Goal: Task Accomplishment & Management: Manage account settings

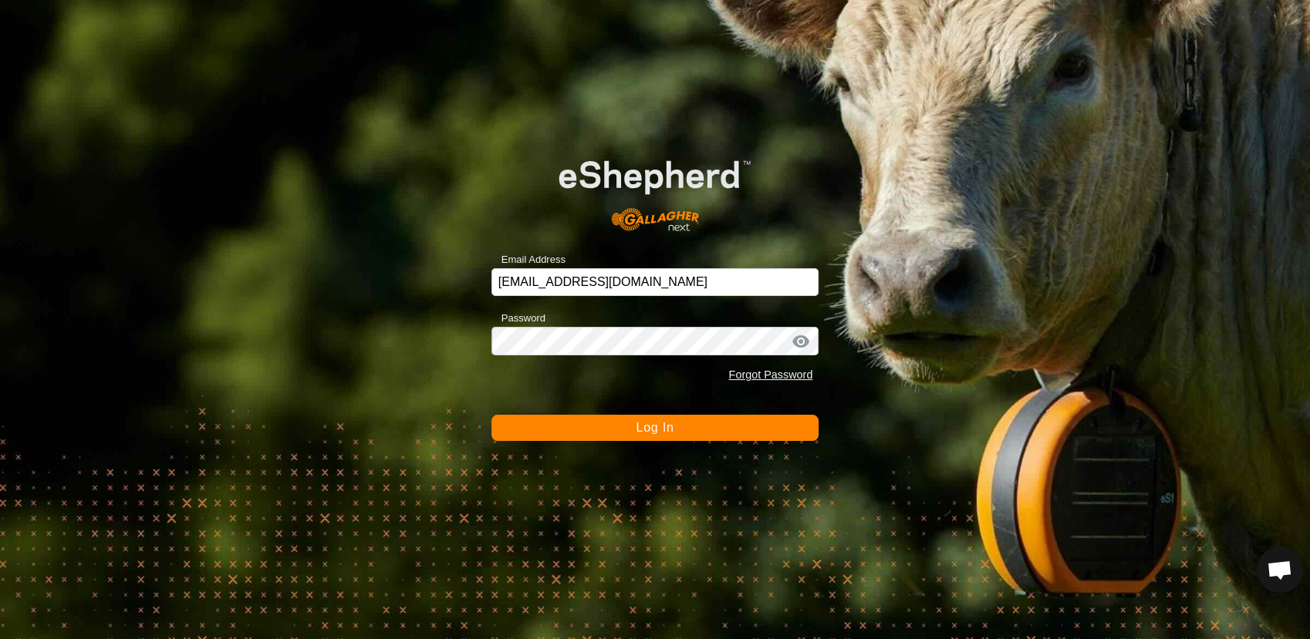
click at [632, 426] on button "Log In" at bounding box center [655, 428] width 328 height 26
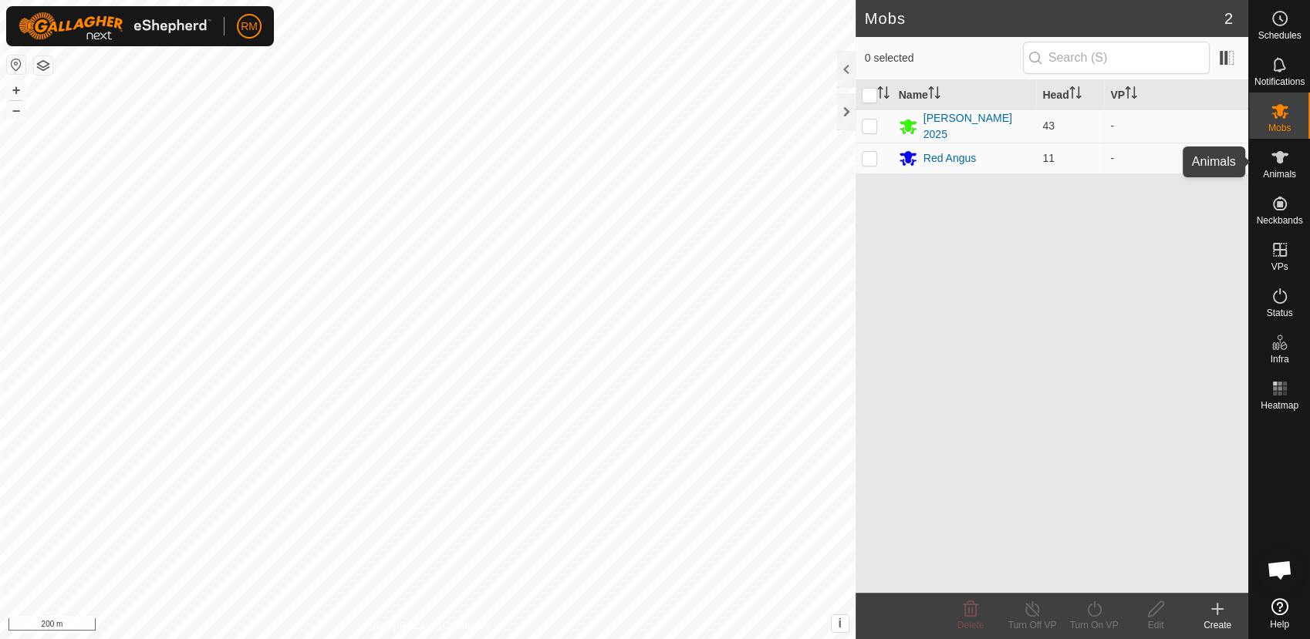
click at [1268, 163] on es-animals-svg-icon at bounding box center [1280, 157] width 28 height 25
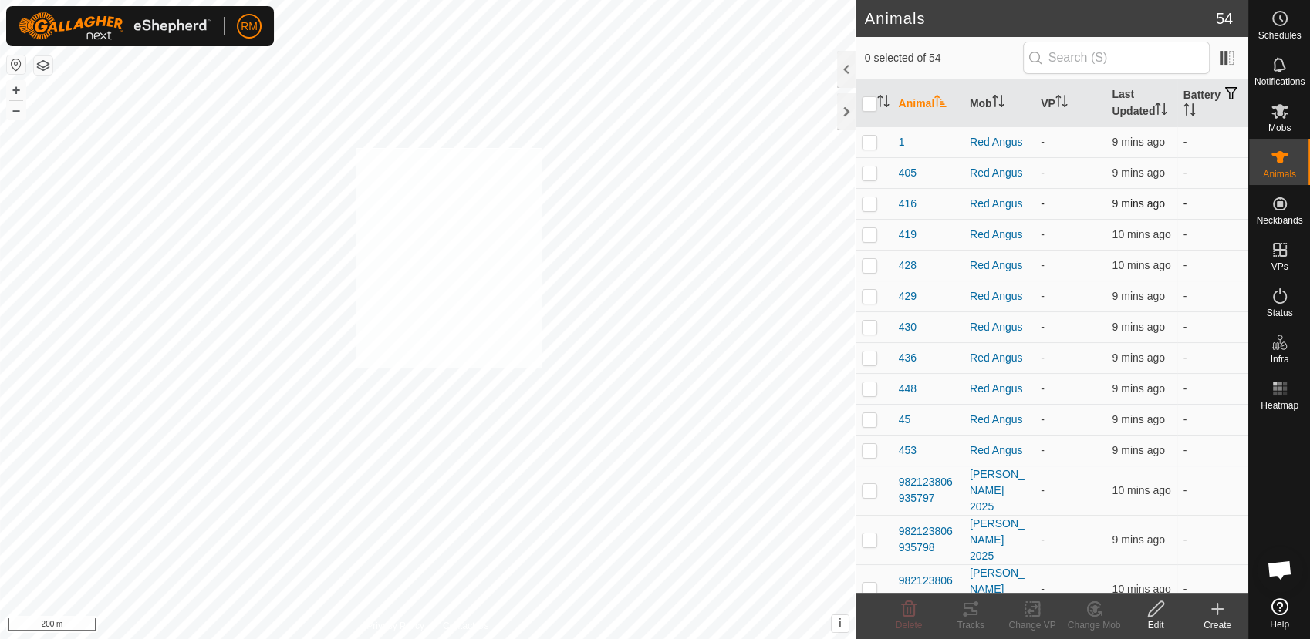
checkbox input "true"
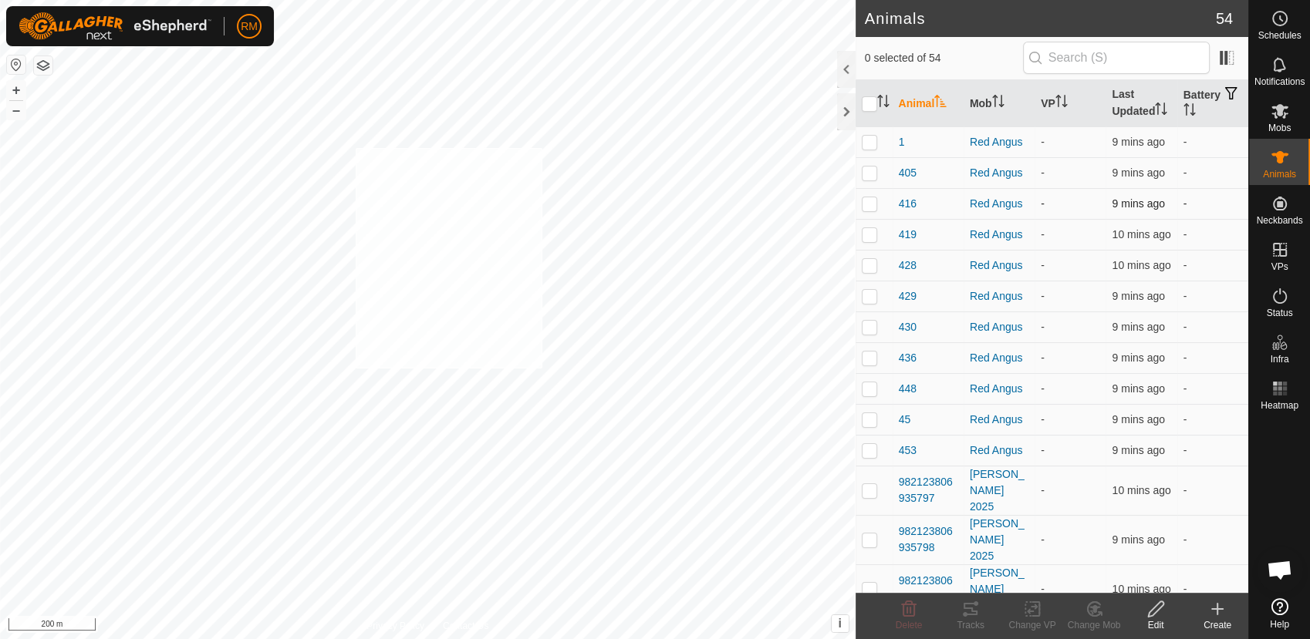
checkbox input "true"
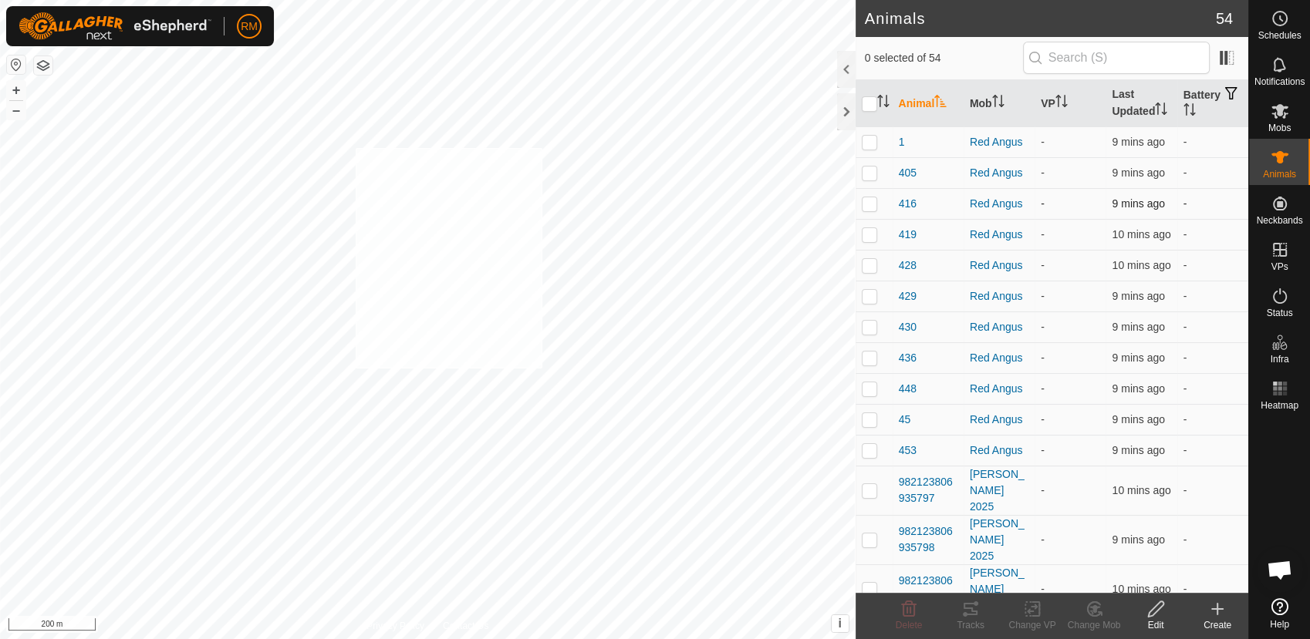
checkbox input "true"
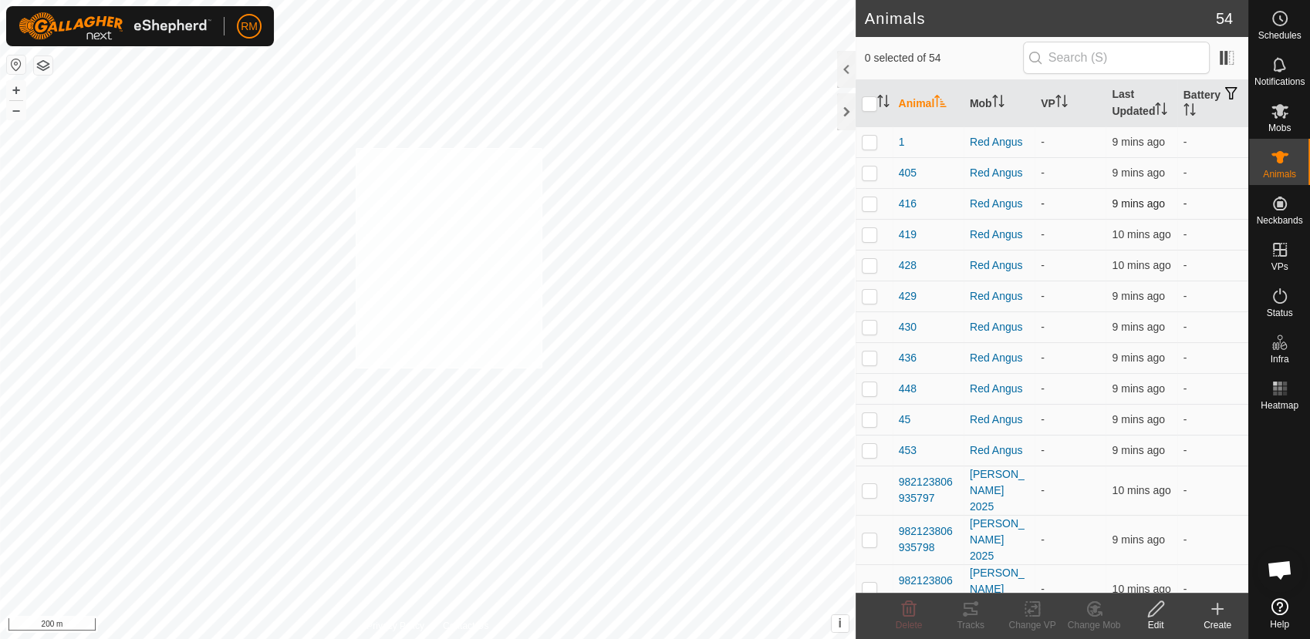
checkbox input "true"
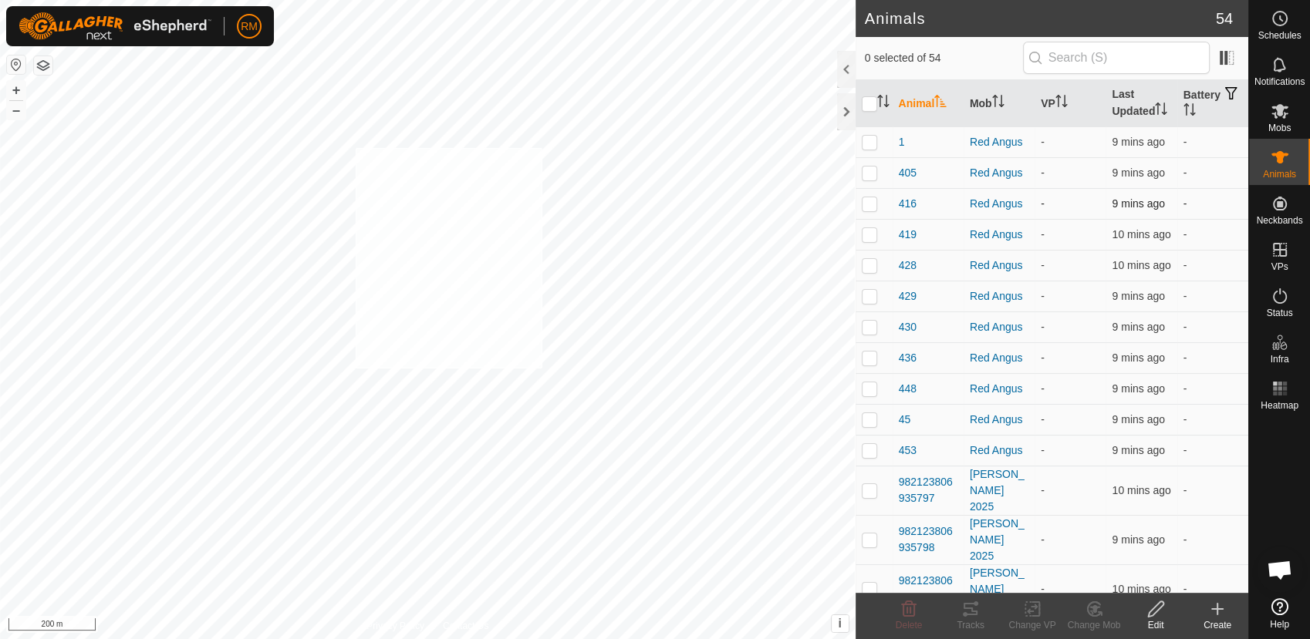
checkbox input "true"
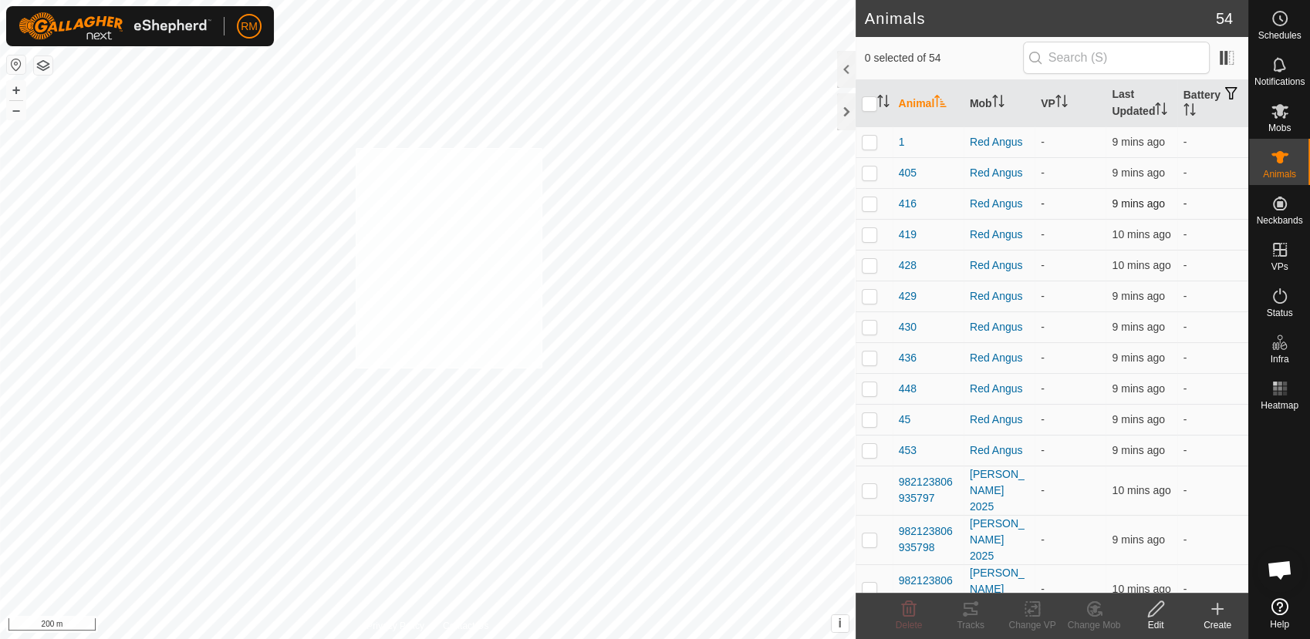
checkbox input "true"
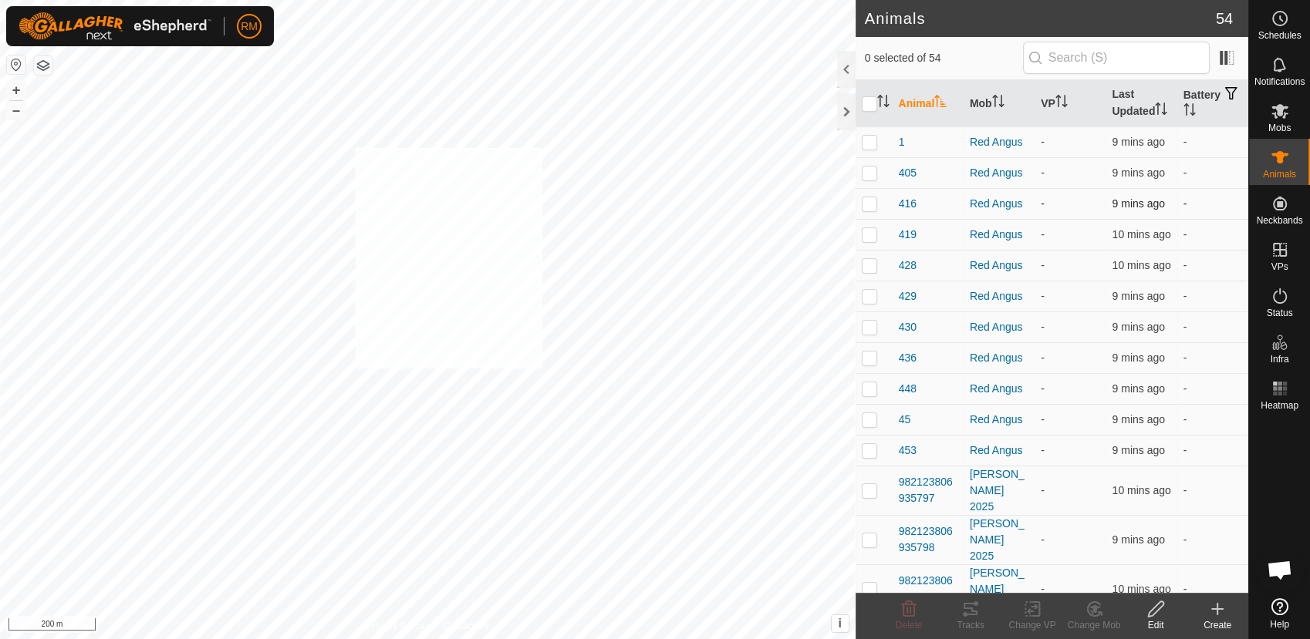
checkbox input "true"
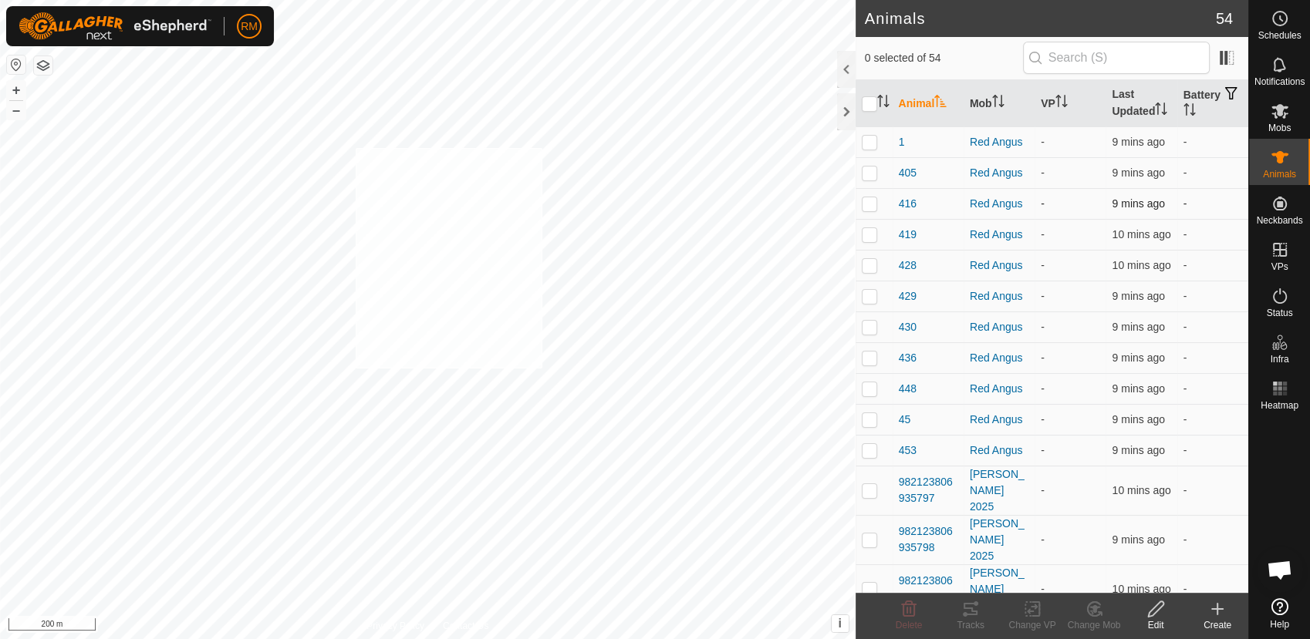
checkbox input "true"
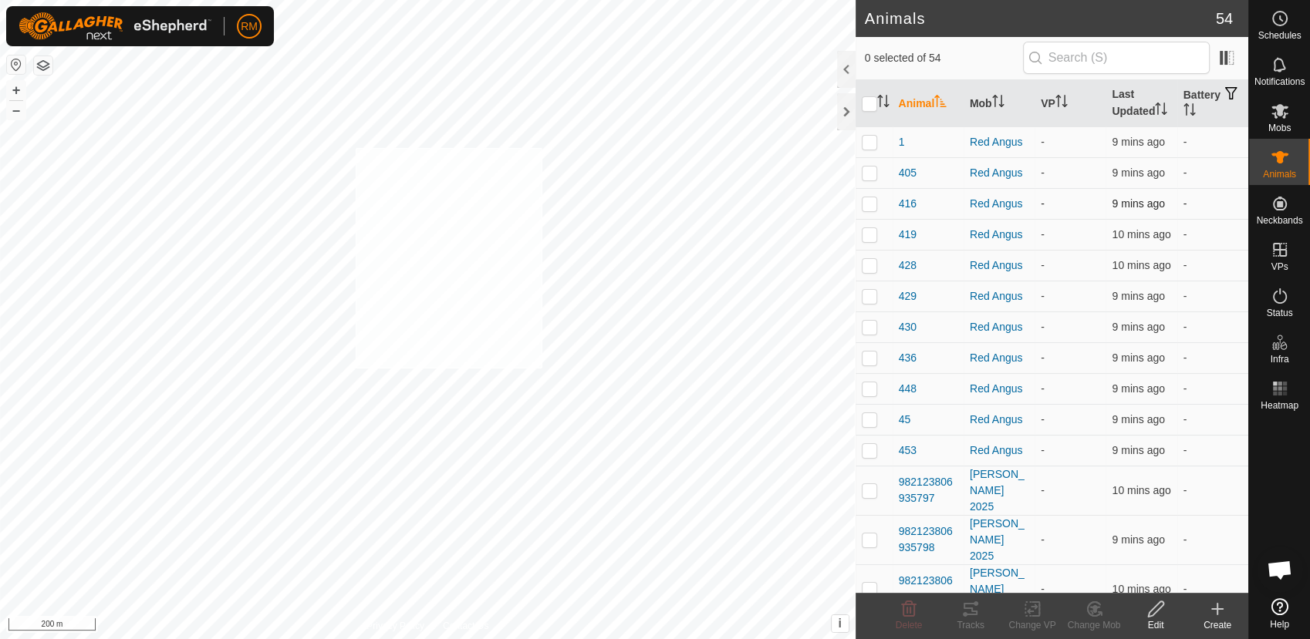
checkbox input "true"
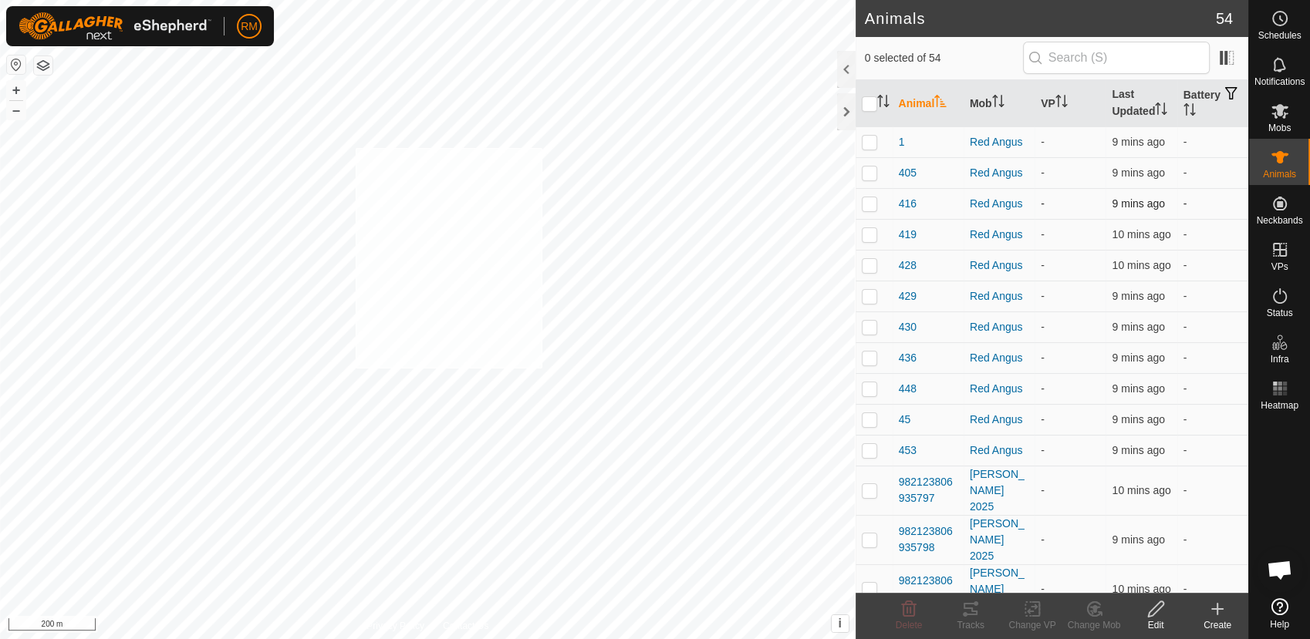
checkbox input "true"
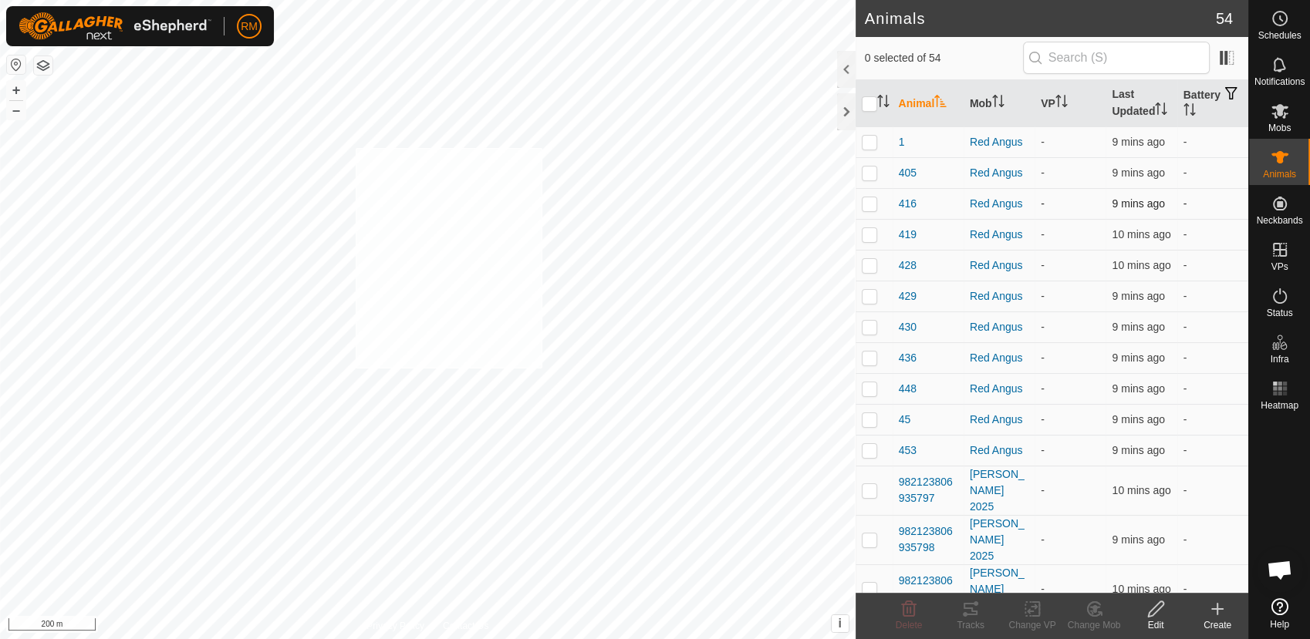
checkbox input "true"
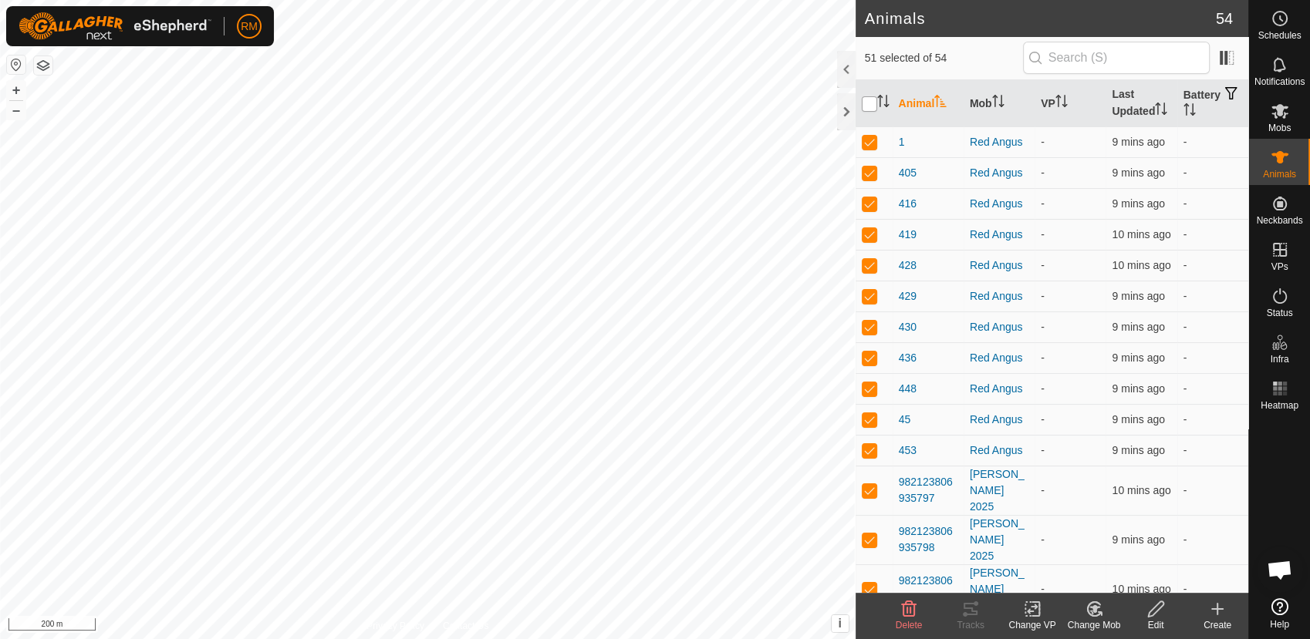
click at [868, 101] on input "checkbox" at bounding box center [868, 103] width 15 height 15
checkbox input "true"
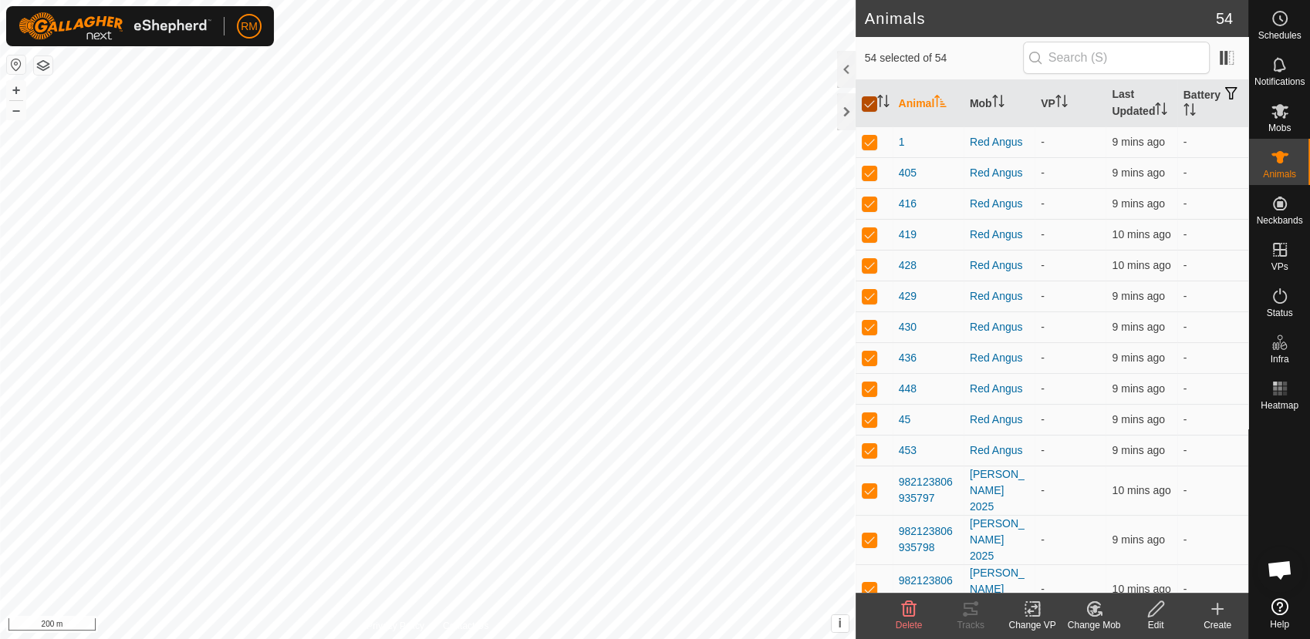
click at [868, 101] on input "checkbox" at bounding box center [868, 103] width 15 height 15
checkbox input "false"
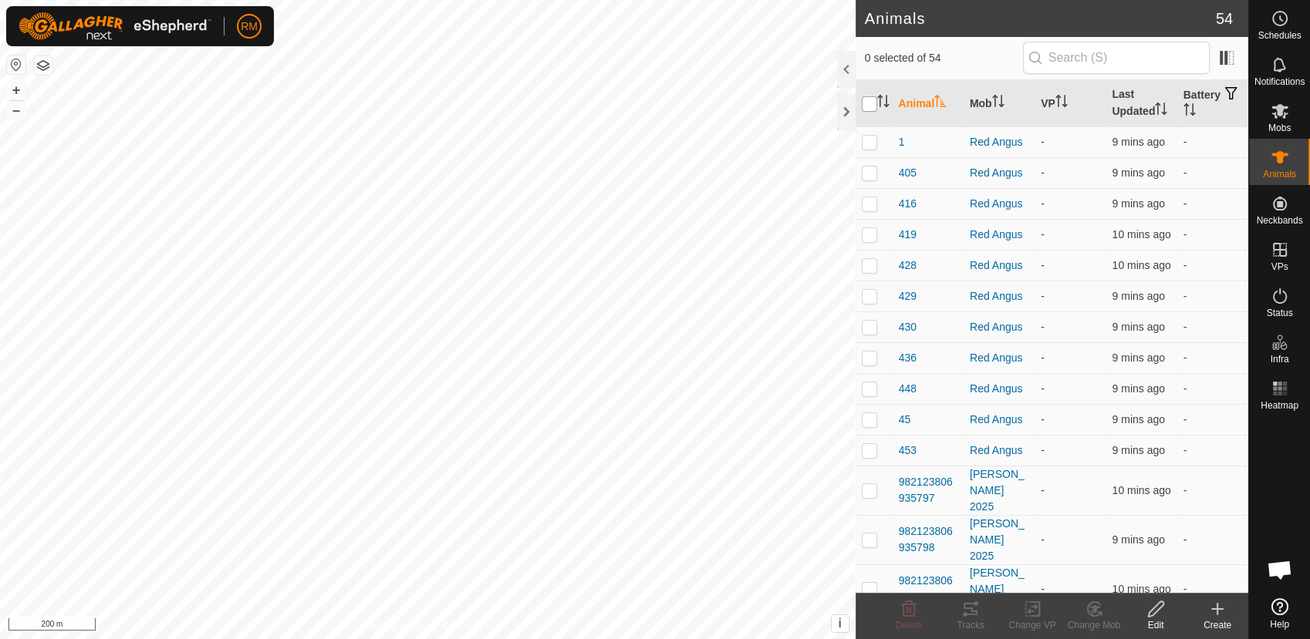
checkbox input "false"
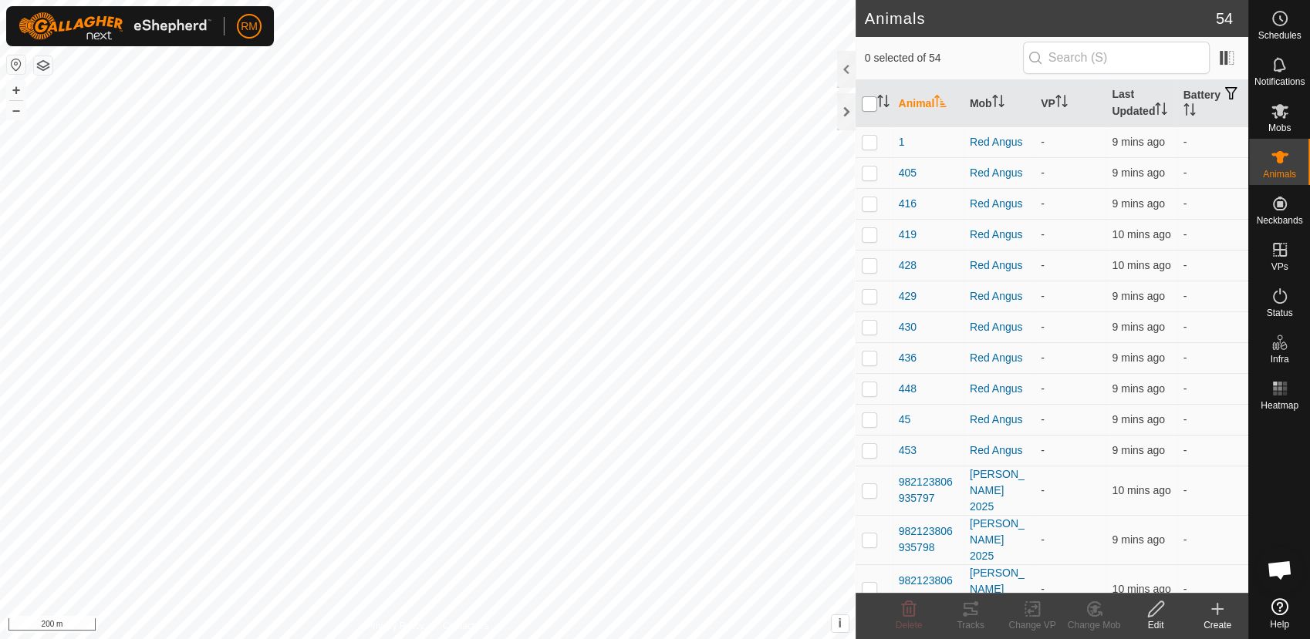
checkbox input "false"
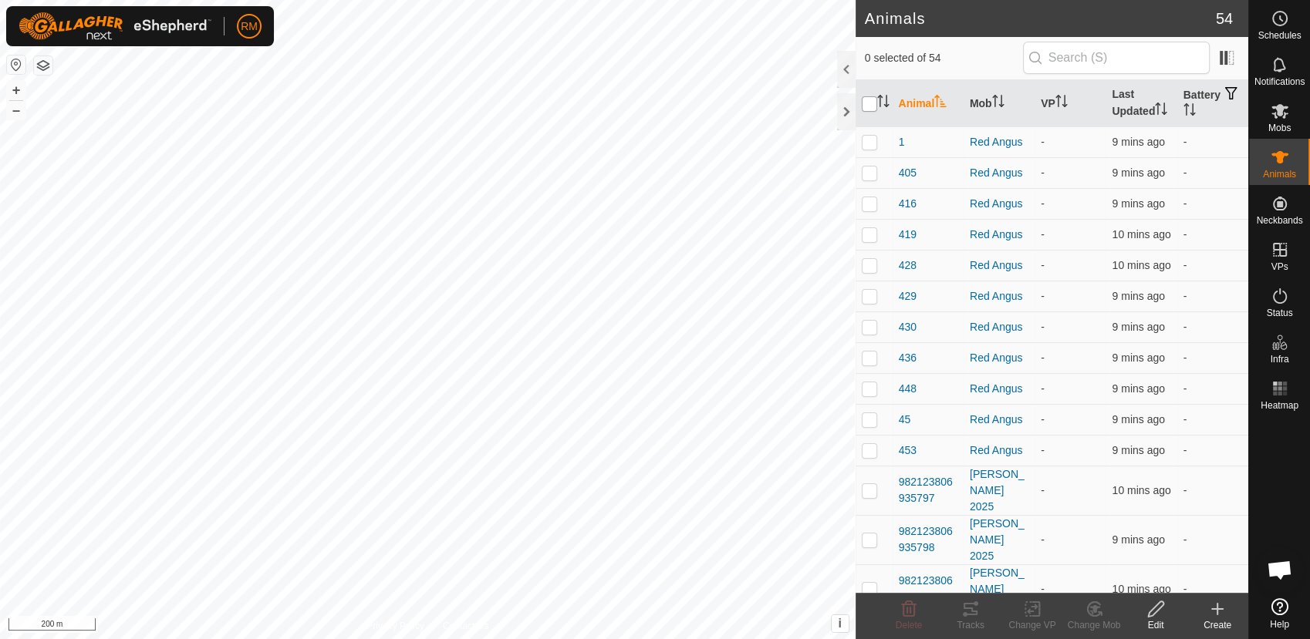
checkbox input "false"
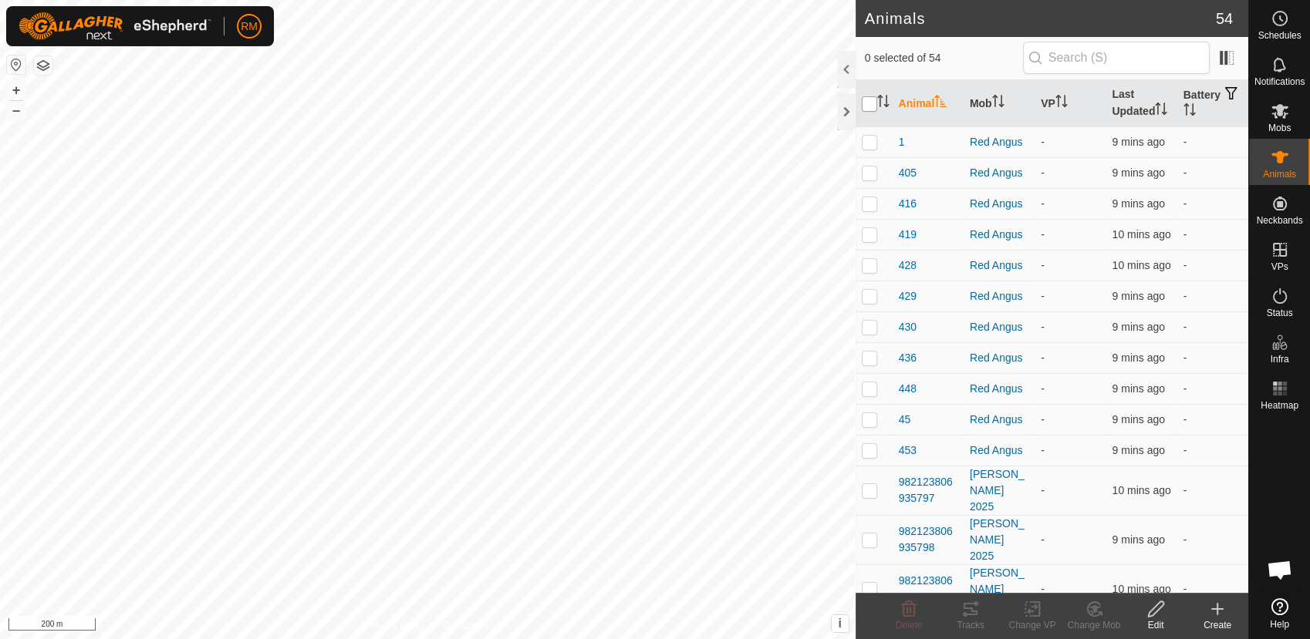
checkbox input "false"
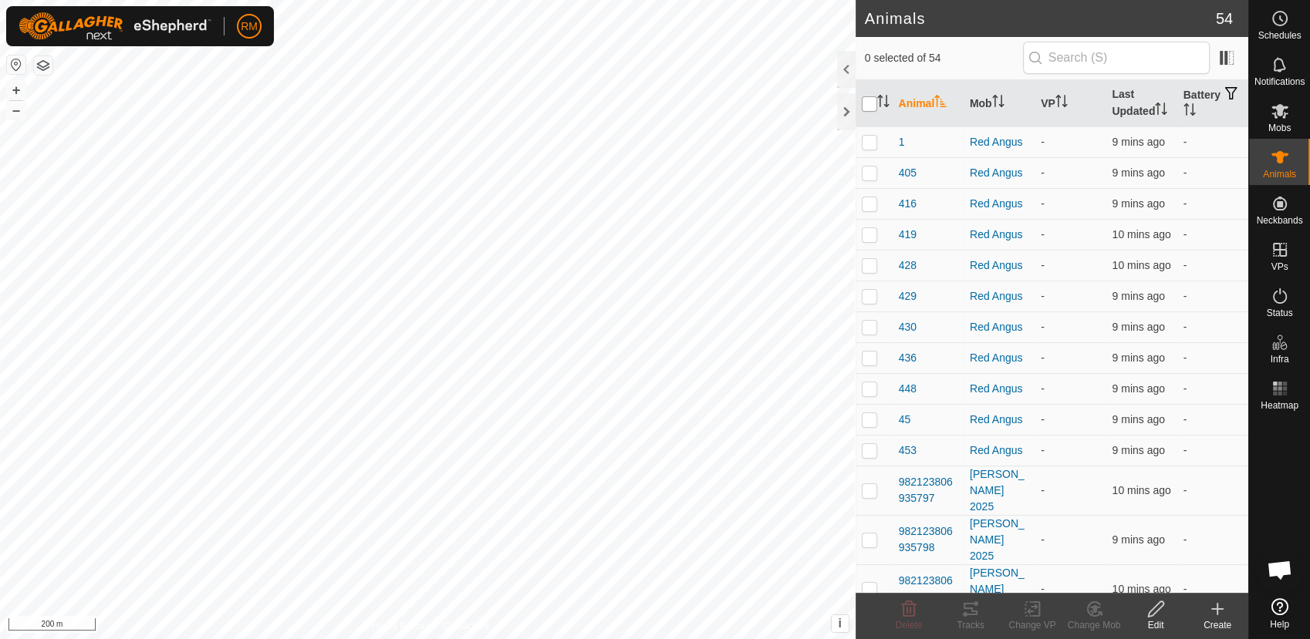
checkbox input "false"
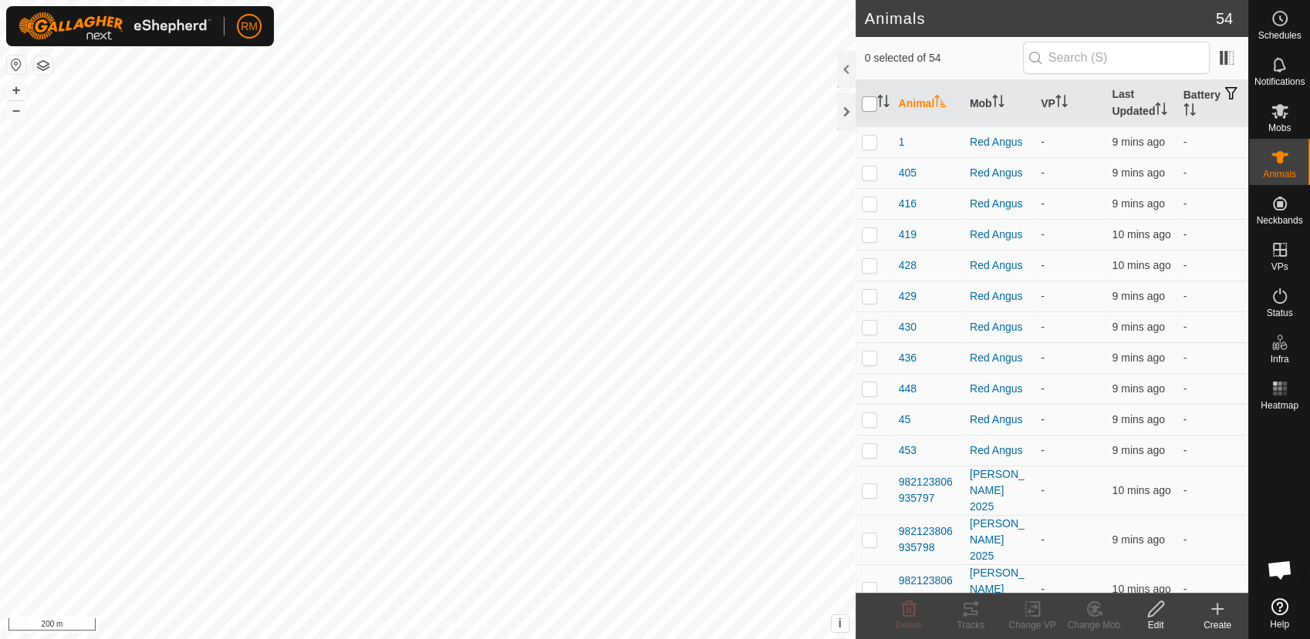
checkbox input "false"
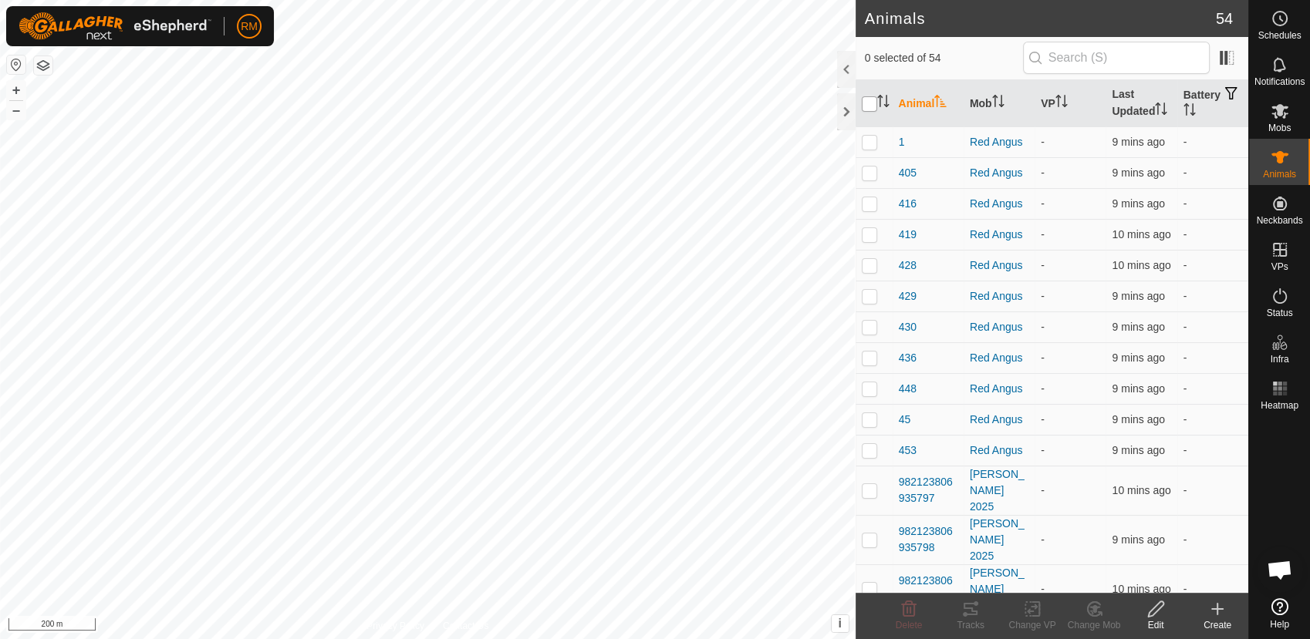
checkbox input "false"
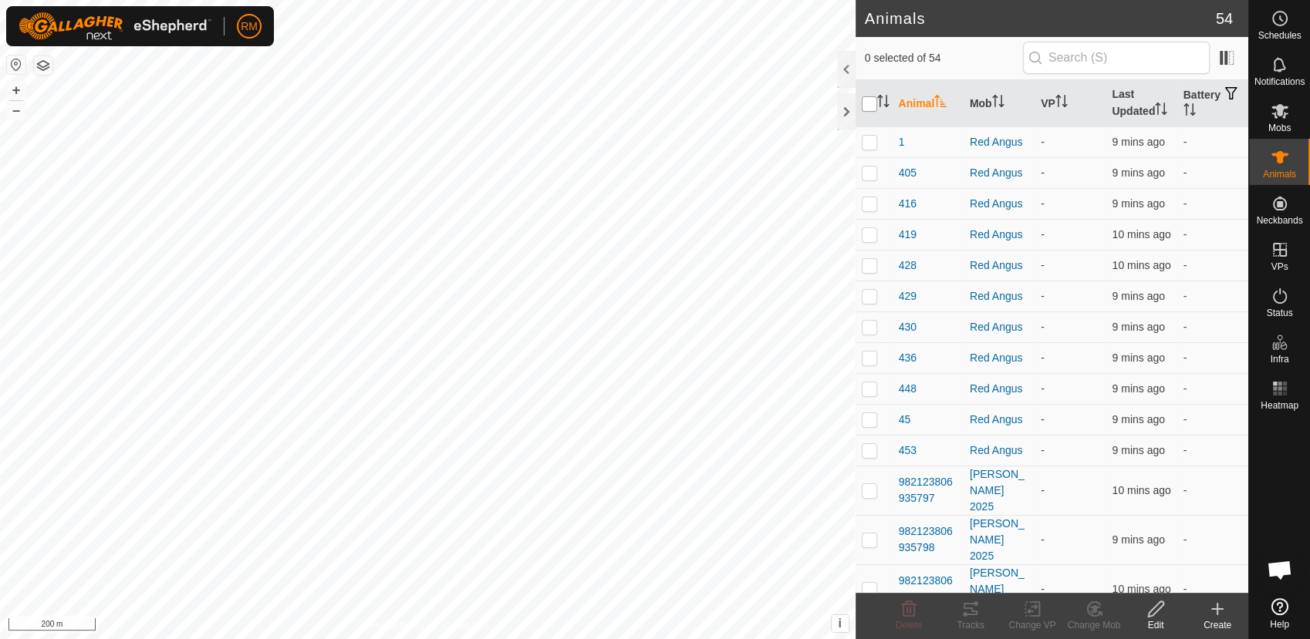
checkbox input "false"
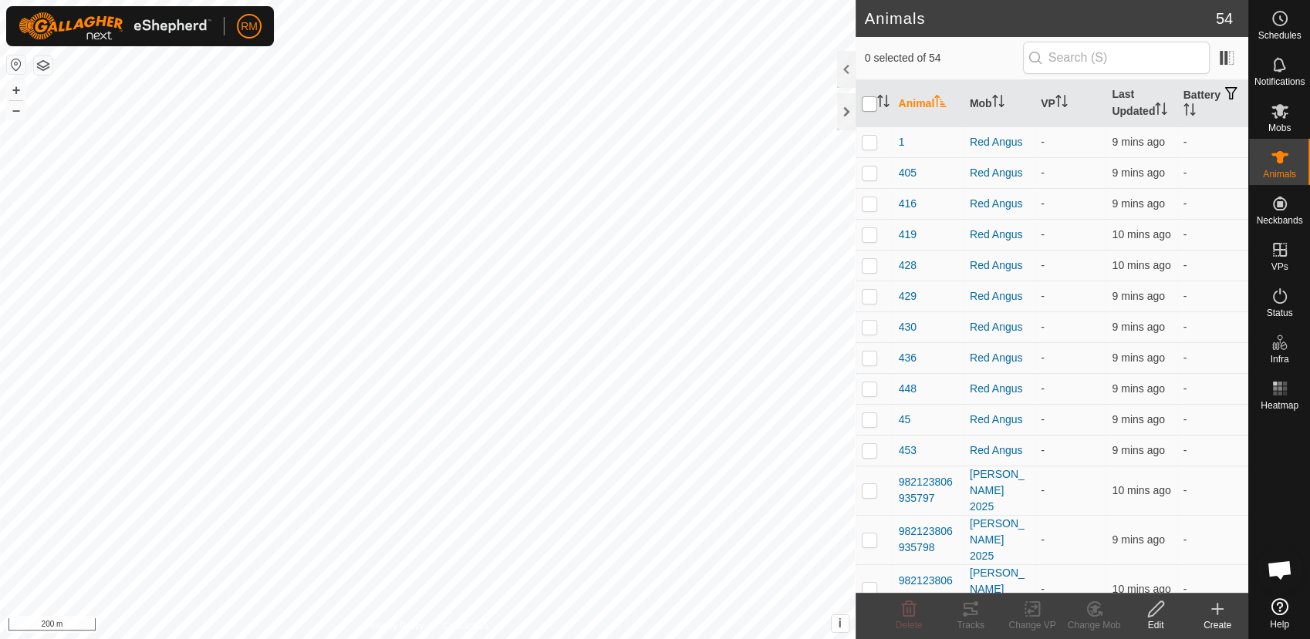
checkbox input "false"
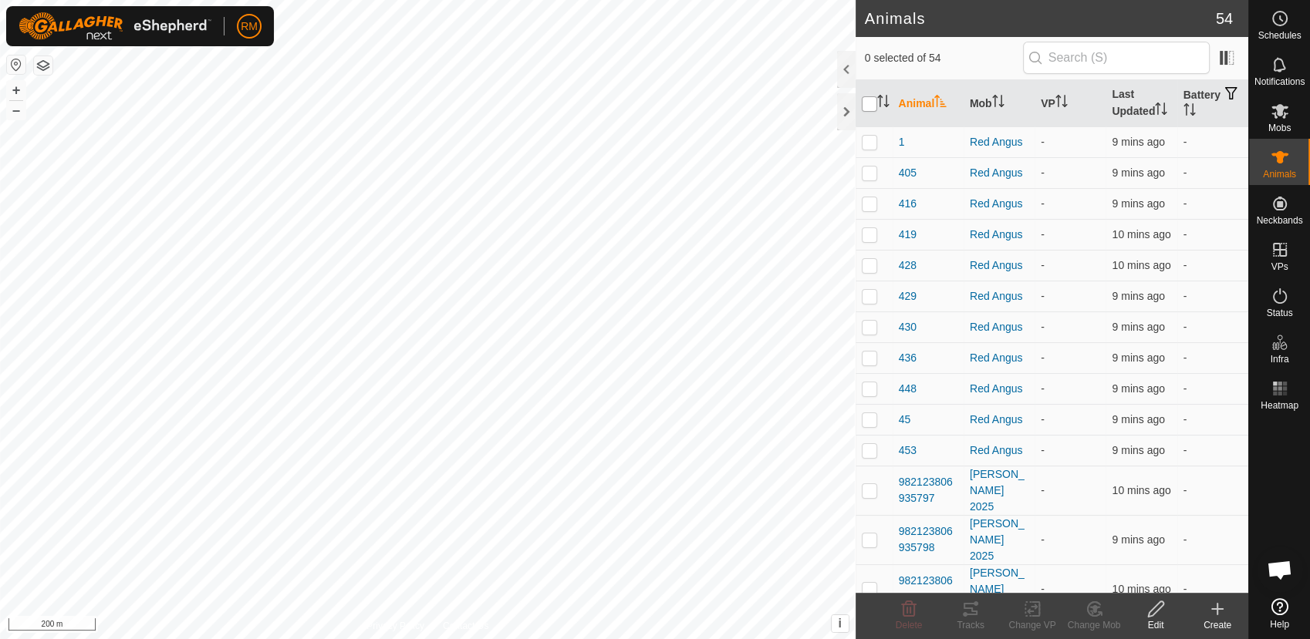
checkbox input "false"
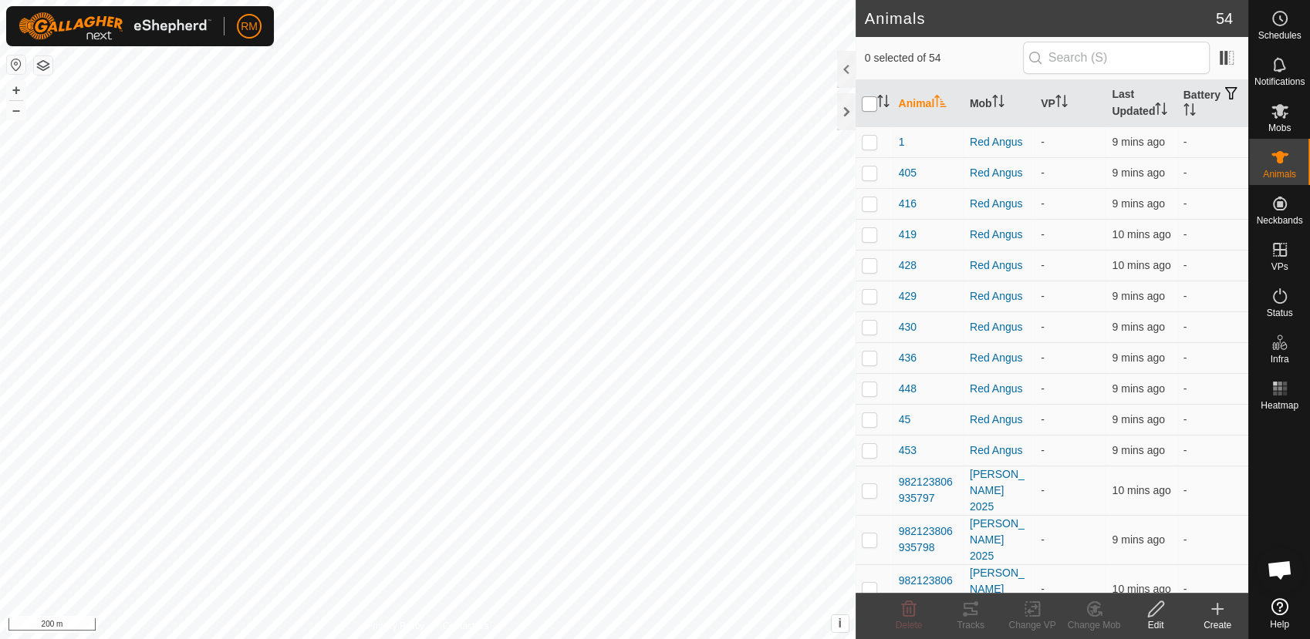
checkbox input "false"
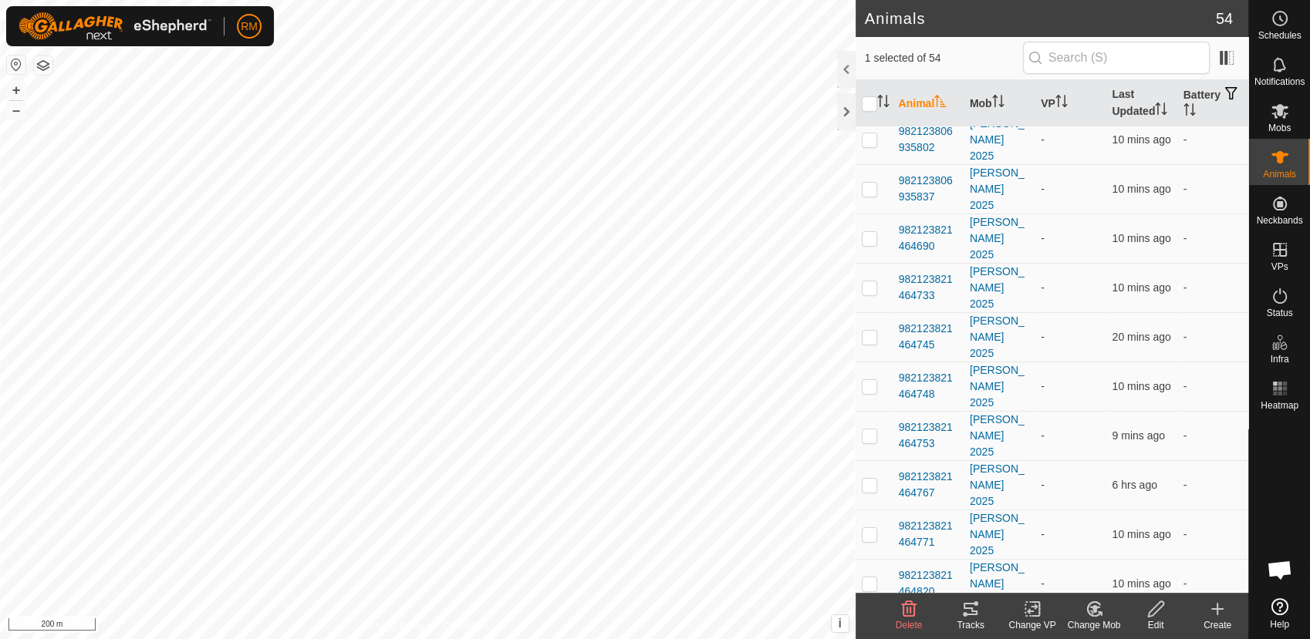
scroll to position [1314, 0]
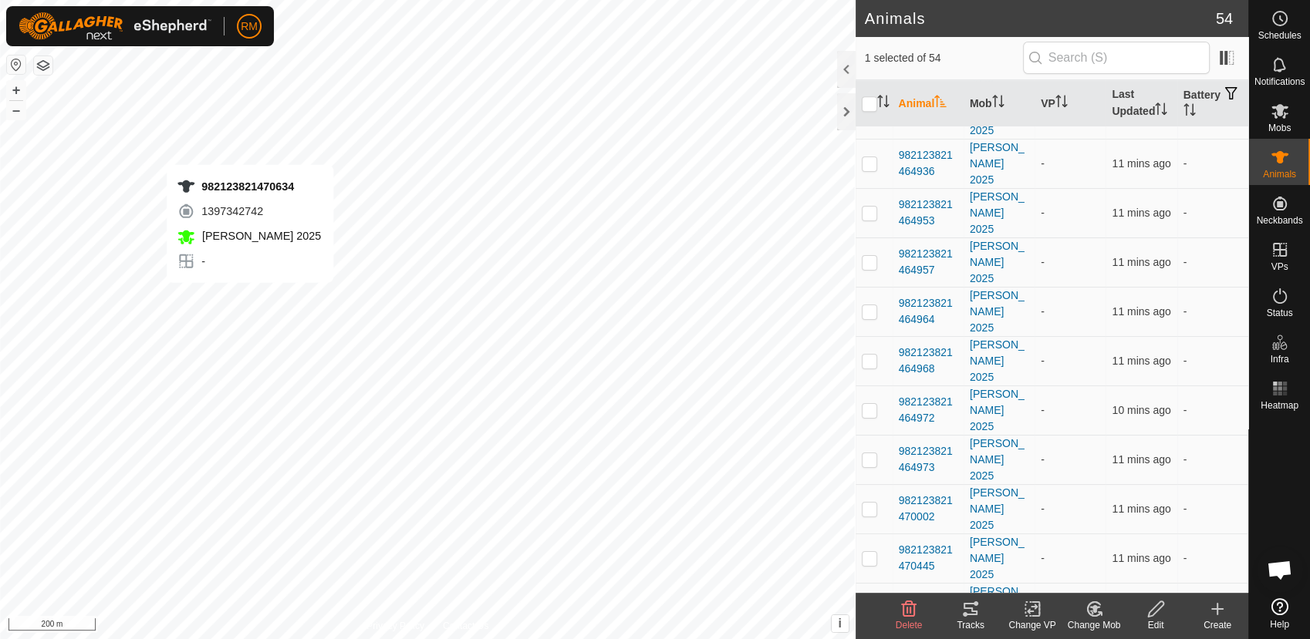
checkbox input "false"
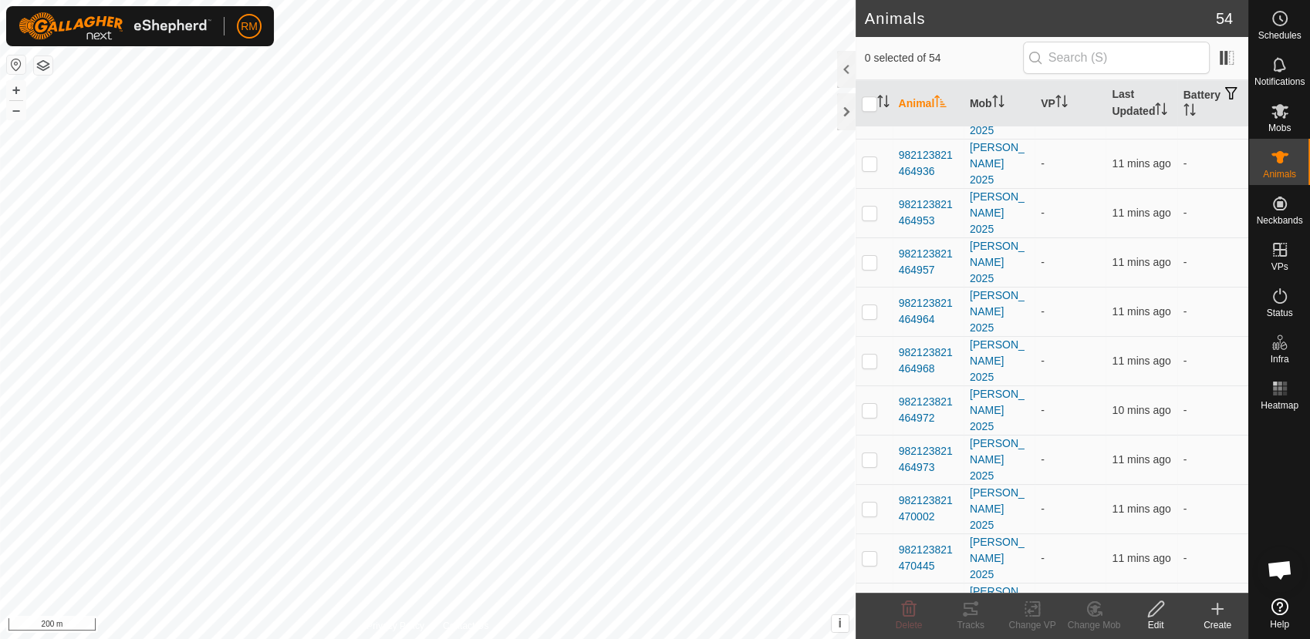
checkbox input "false"
